Goal: Information Seeking & Learning: Compare options

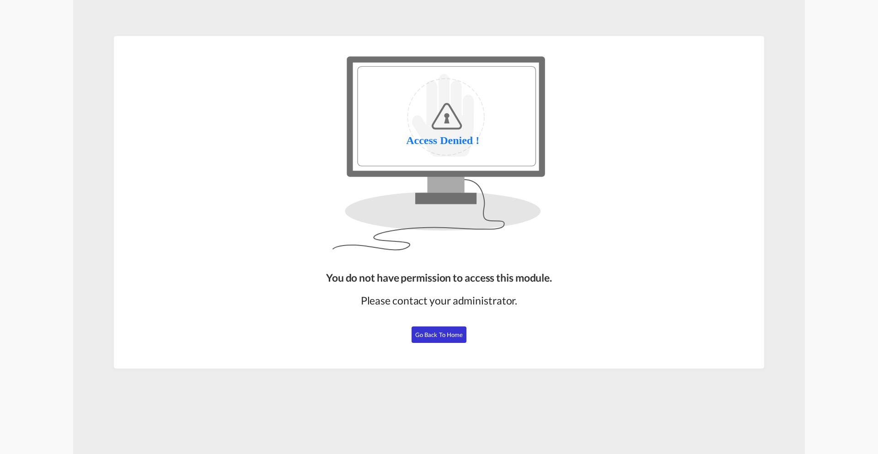
click at [446, 332] on span "Go Back to Home" at bounding box center [439, 334] width 48 height 7
